Goal: Transaction & Acquisition: Purchase product/service

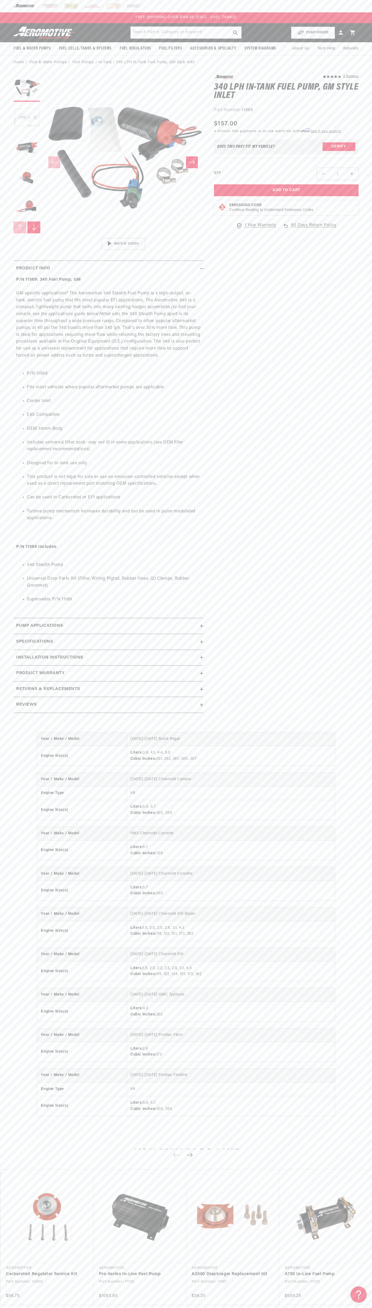
click at [227, 21] on div "FREE SHIPPING OVER $109.00 (EXCL. FUEL TANKS)" at bounding box center [186, 17] width 372 height 11
click at [350, 360] on div "5.0 star rating 2 Reviews 340 LPH In-Tank Fuel Pump, GM Style Inlet 340 LPH In-…" at bounding box center [281, 396] width 156 height 643
click at [280, 1308] on html "Skip to content Your cart Your cart is empty Loading... You may also like Subto…" at bounding box center [186, 654] width 372 height 1308
click at [19, 165] on button "Load image 4 in gallery view" at bounding box center [26, 177] width 27 height 27
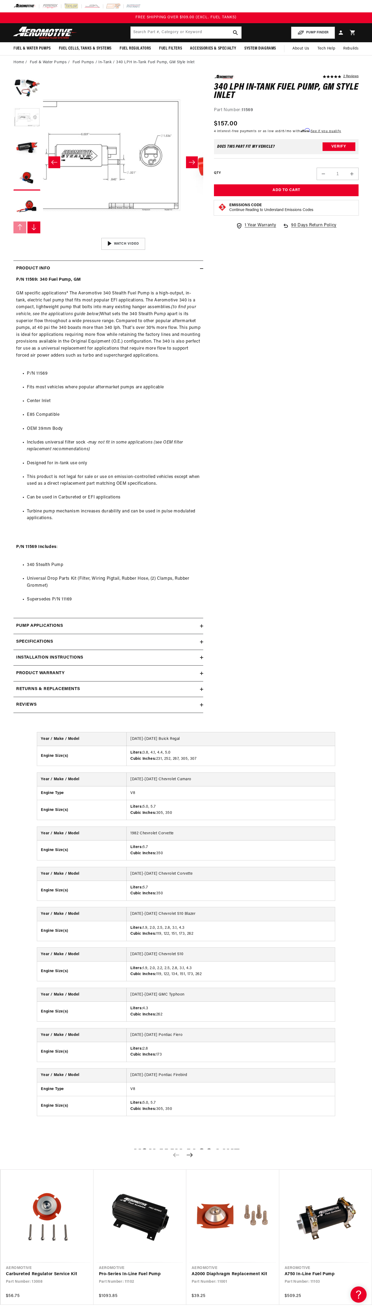
scroll to position [0, 481]
